Goal: Transaction & Acquisition: Purchase product/service

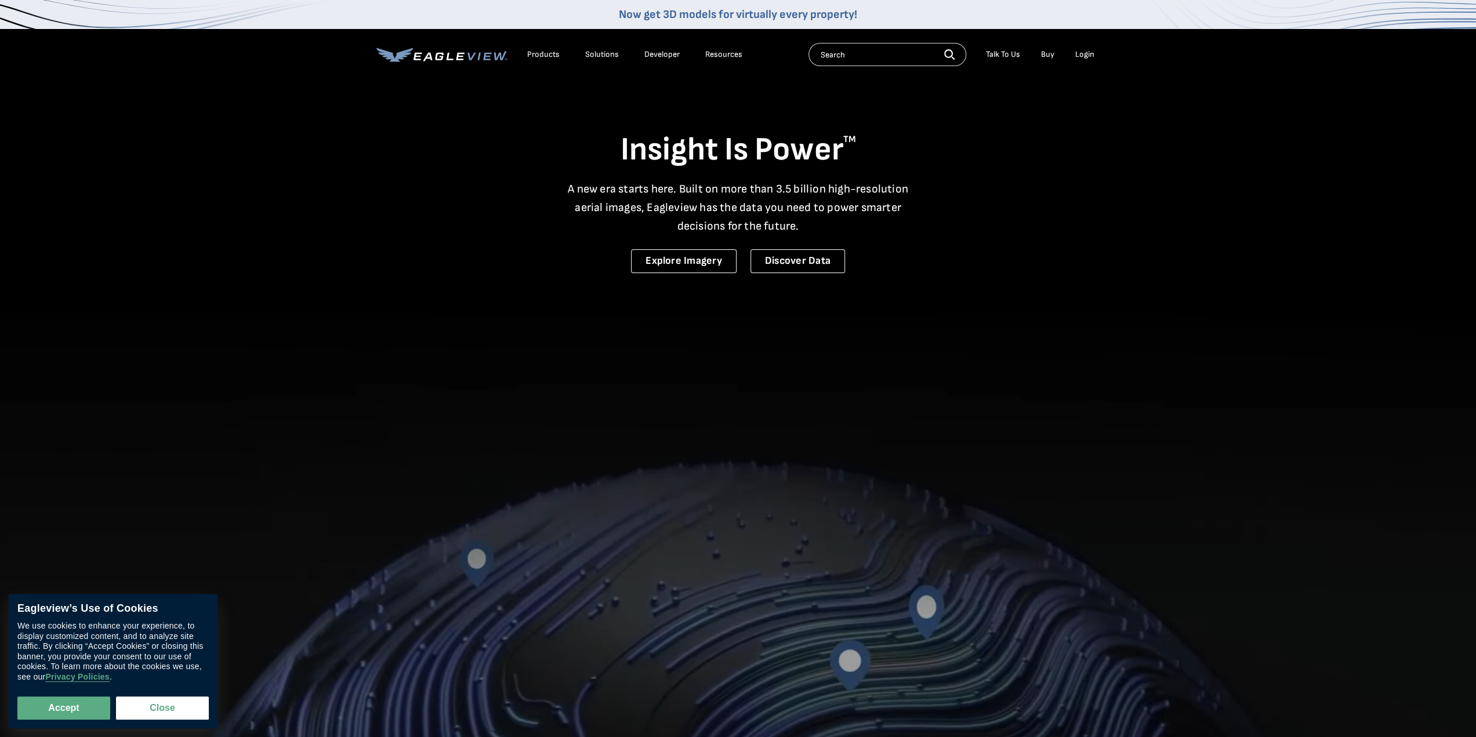
click at [1081, 52] on div "Login" at bounding box center [1084, 54] width 19 height 10
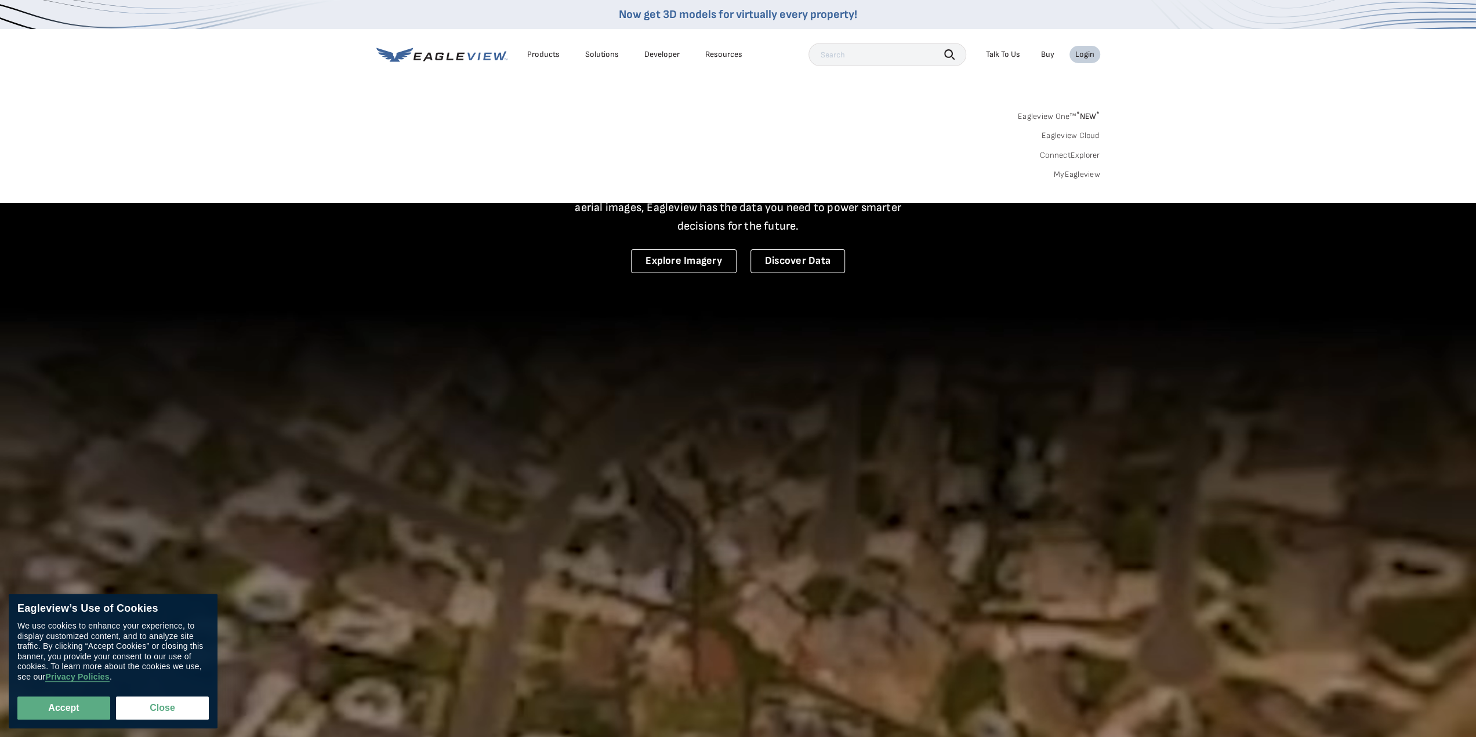
click at [1091, 177] on link "MyEagleview" at bounding box center [1077, 174] width 46 height 10
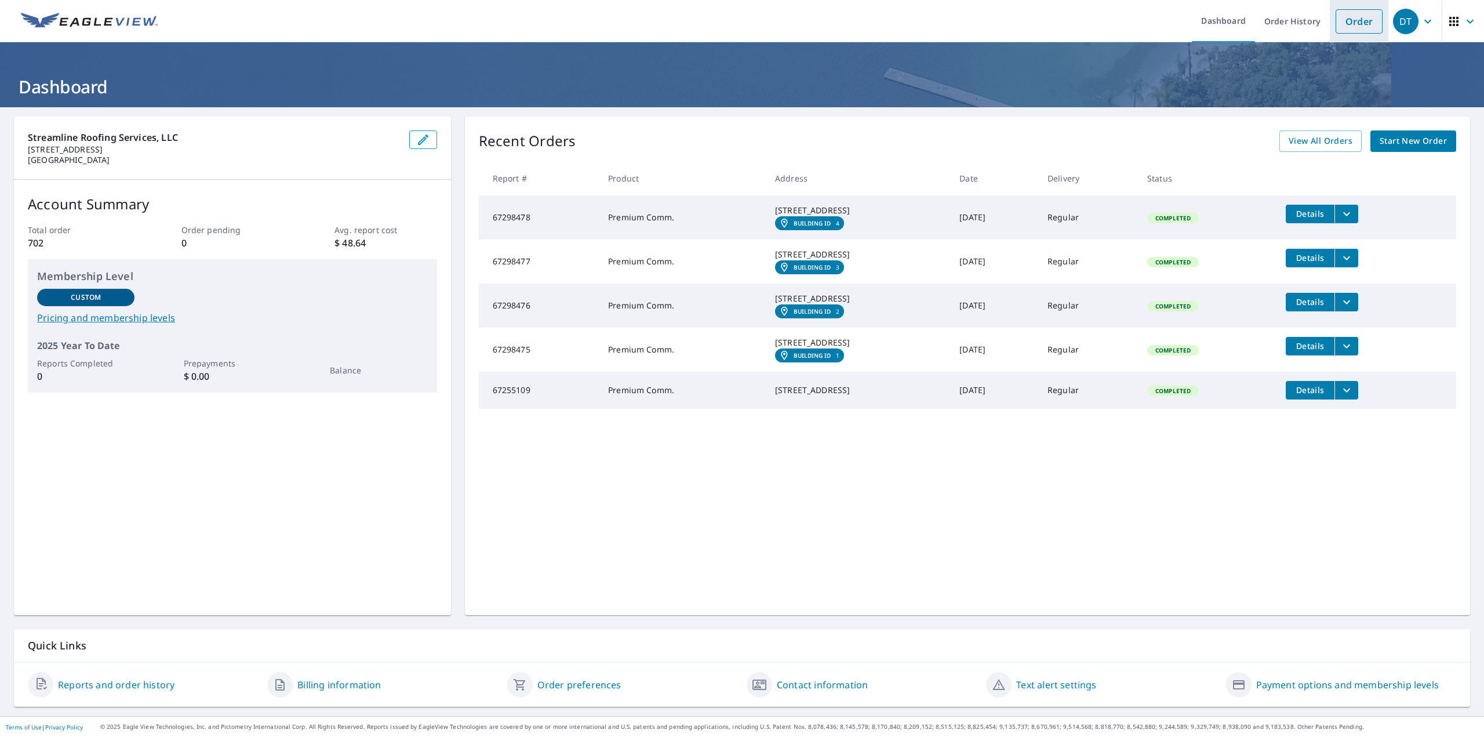
click at [1360, 27] on link "Order" at bounding box center [1359, 21] width 47 height 24
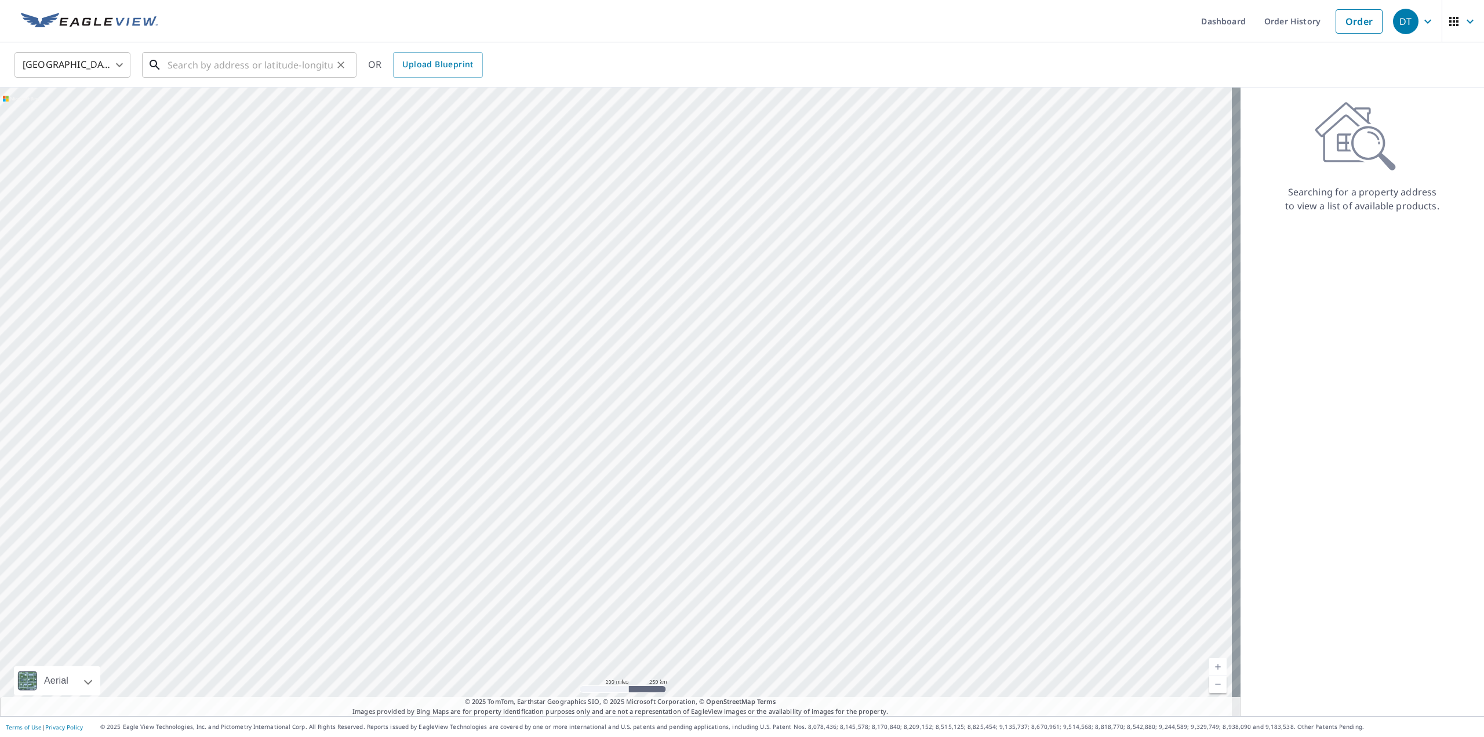
click at [275, 57] on input "text" at bounding box center [250, 65] width 165 height 32
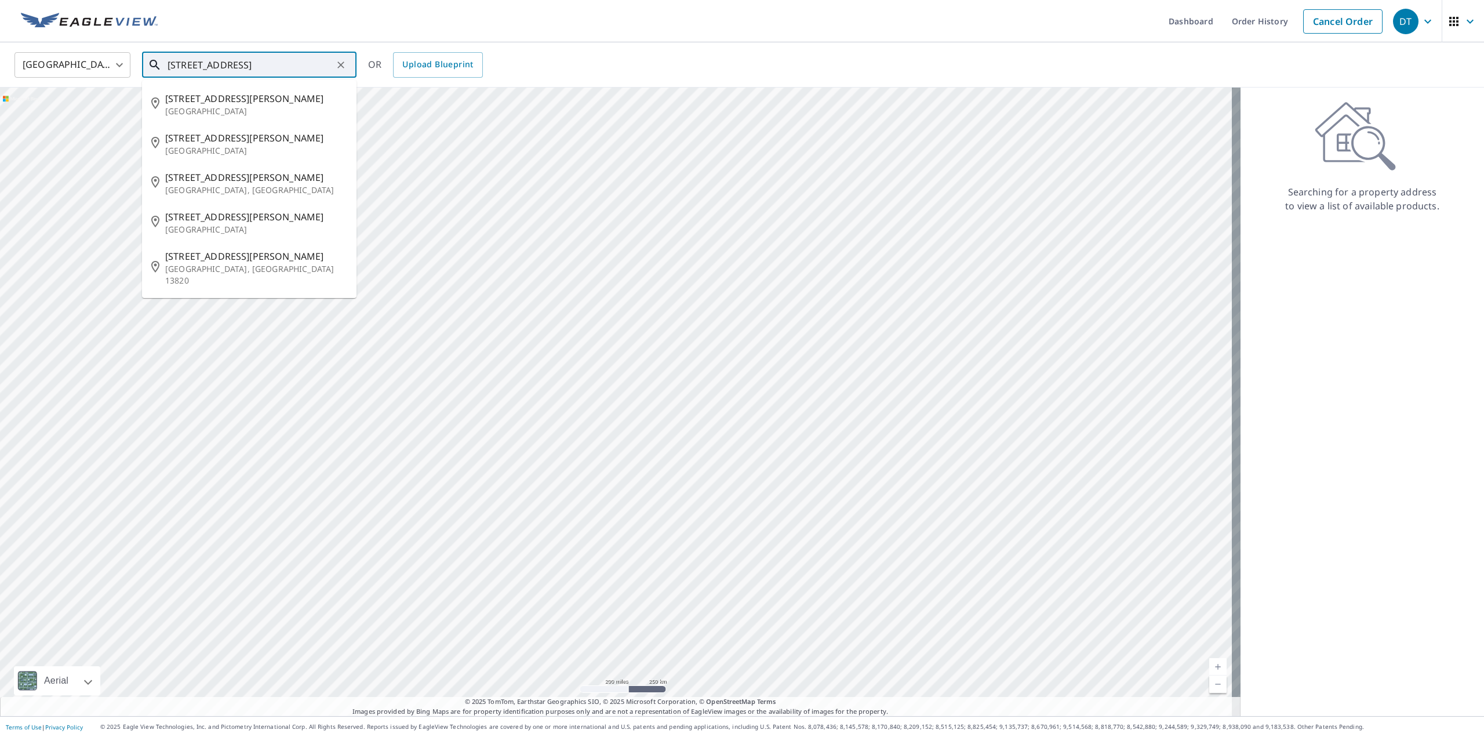
type input "[STREET_ADDRESS]"
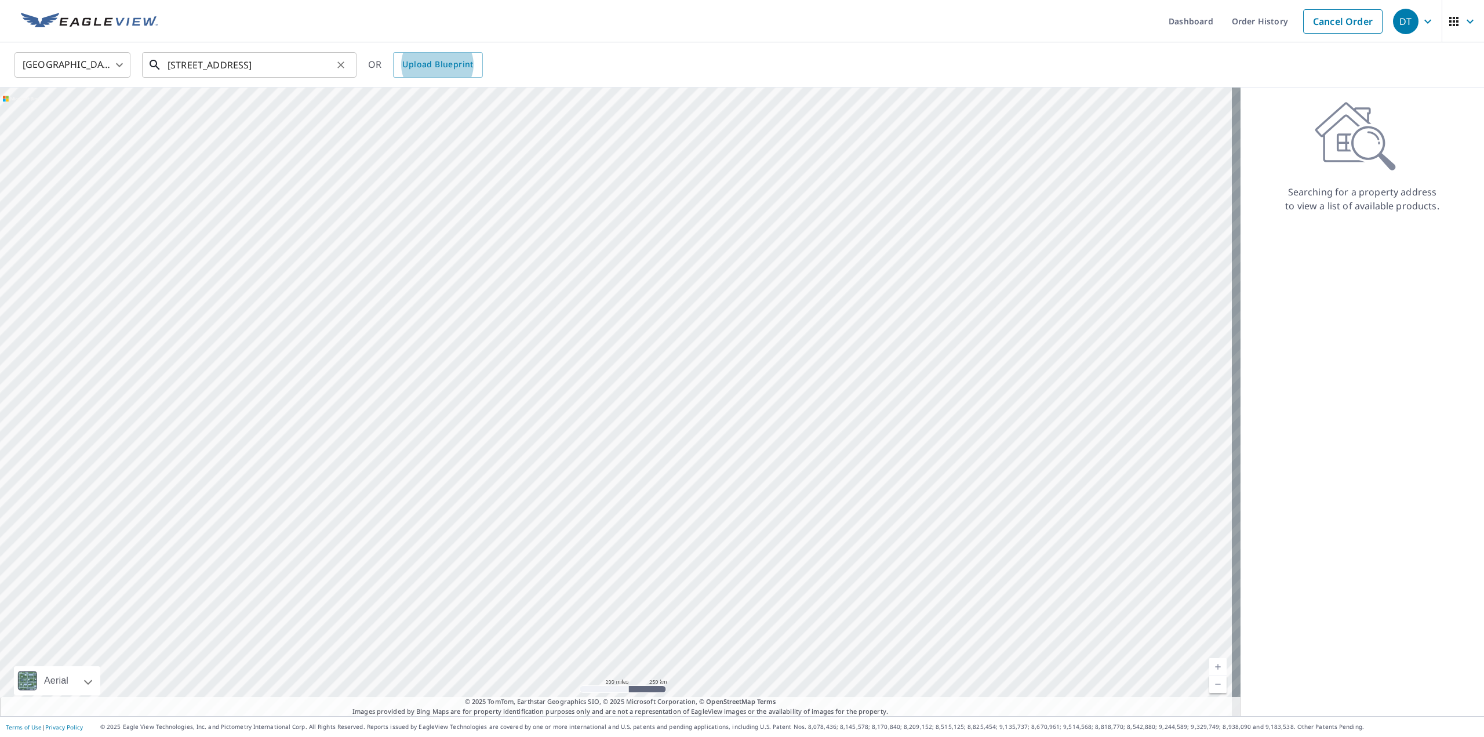
click at [271, 57] on input "[STREET_ADDRESS]" at bounding box center [250, 65] width 165 height 32
